Goal: Find contact information: Find contact information

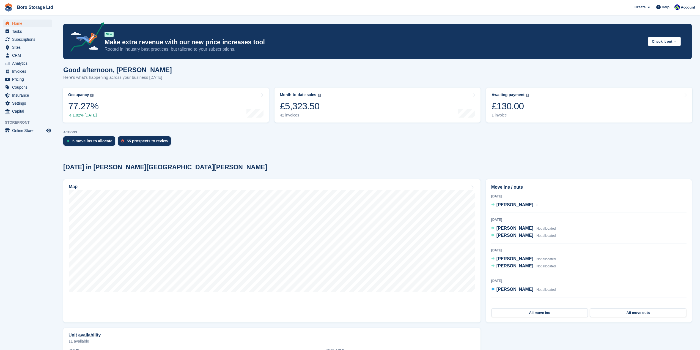
click at [478, 9] on span "Boro Storage Ltd Create Subscription Invoice Contact Deal Discount Page Help Ch…" at bounding box center [350, 7] width 700 height 15
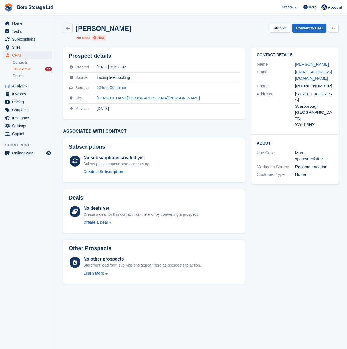
click at [336, 29] on button at bounding box center [334, 28] width 10 height 8
click at [242, 25] on div "Joan Winfindale Archive Convert to Deal Delete prospect" at bounding box center [201, 28] width 276 height 9
drag, startPoint x: 291, startPoint y: 72, endPoint x: 315, endPoint y: 78, distance: 24.8
click at [315, 78] on div "Email jojowinfindale@gmail.com" at bounding box center [295, 75] width 76 height 14
copy div "jojowinfindale@gmail.com"
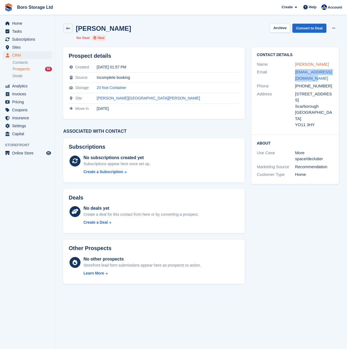
drag, startPoint x: 289, startPoint y: 65, endPoint x: 324, endPoint y: 64, distance: 34.9
click at [324, 64] on div "Name Joan Winfindale" at bounding box center [295, 65] width 76 height 8
copy div "Joan Winfindale"
drag, startPoint x: 287, startPoint y: 73, endPoint x: 310, endPoint y: 78, distance: 23.3
click at [310, 77] on div "Email jojowinfindale@gmail.com" at bounding box center [295, 75] width 76 height 14
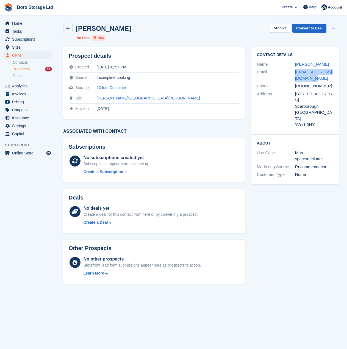
copy div "jojowinfindale@gmail.com"
drag, startPoint x: 327, startPoint y: 88, endPoint x: 296, endPoint y: 89, distance: 31.1
click at [296, 89] on div "+447516916318" at bounding box center [314, 86] width 38 height 6
copy div "+447516916318"
click at [286, 95] on div "Address" at bounding box center [276, 109] width 38 height 37
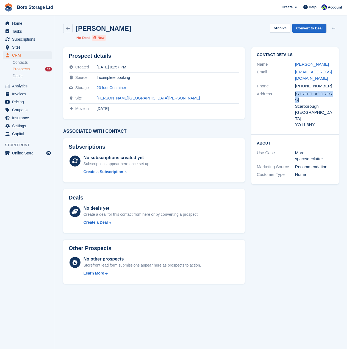
drag, startPoint x: 294, startPoint y: 92, endPoint x: 330, endPoint y: 95, distance: 36.4
click at [330, 95] on div "Address 10 Seaview drive Scarborough United Kingdom YO11 3HY" at bounding box center [295, 109] width 76 height 39
copy div "10 Seaview drive"
click at [324, 103] on div "Scarborough" at bounding box center [314, 106] width 38 height 6
drag, startPoint x: 319, startPoint y: 102, endPoint x: 295, endPoint y: 102, distance: 24.2
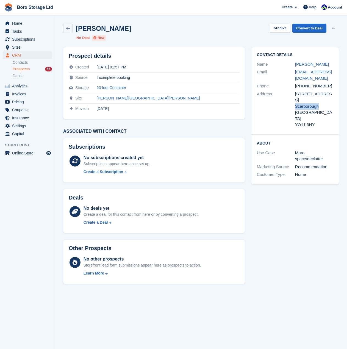
click at [295, 103] on div "Scarborough" at bounding box center [314, 106] width 38 height 6
copy div "Scarborough"
click at [288, 118] on div "Contact Details Name Joan Winfindale Email jojowinfindale@gmail.com Phone +4475…" at bounding box center [295, 90] width 87 height 87
drag, startPoint x: 290, startPoint y: 115, endPoint x: 306, endPoint y: 113, distance: 16.5
click at [306, 113] on div "Address 10 Seaview drive Scarborough United Kingdom YO11 3HY" at bounding box center [295, 109] width 76 height 39
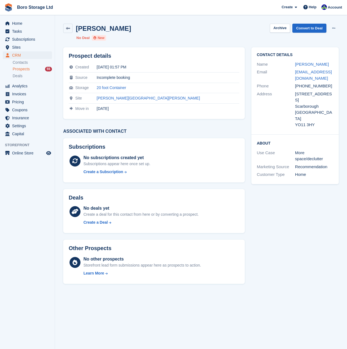
click at [312, 122] on div "YO11 3HY" at bounding box center [314, 125] width 38 height 6
drag, startPoint x: 313, startPoint y: 113, endPoint x: 295, endPoint y: 114, distance: 17.9
click at [295, 122] on div "YO11 3HY" at bounding box center [314, 125] width 38 height 6
copy div "YO11 3HY"
